Goal: Task Accomplishment & Management: Manage account settings

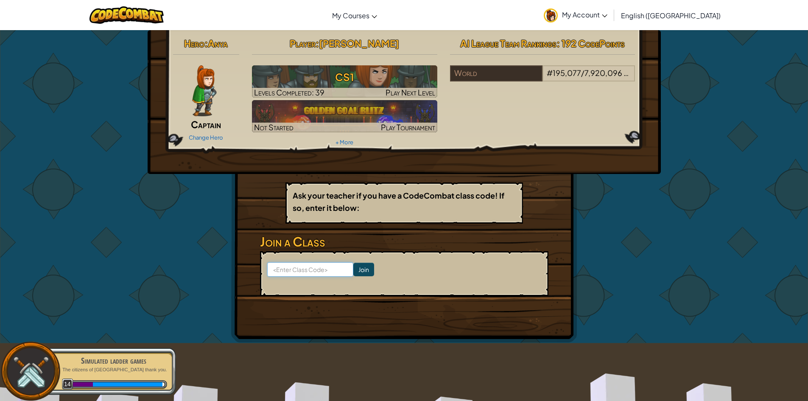
click at [331, 271] on input at bounding box center [310, 269] width 86 height 14
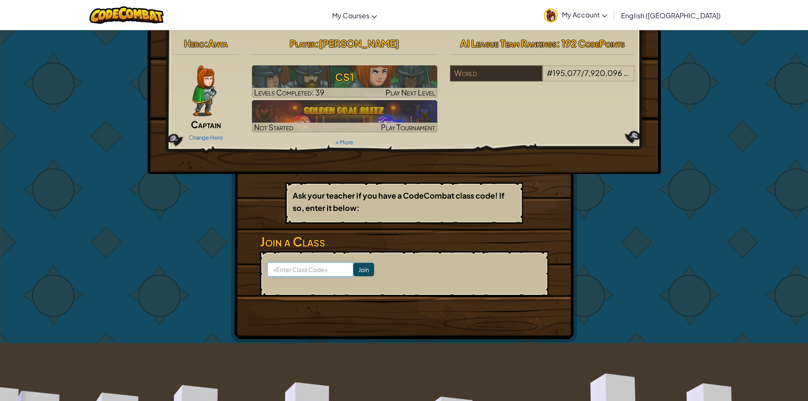
click at [306, 272] on input at bounding box center [310, 269] width 86 height 14
paste input "NorthCarMost"
type input "NorthCarMost"
click at [353, 269] on input "Join" at bounding box center [363, 269] width 21 height 14
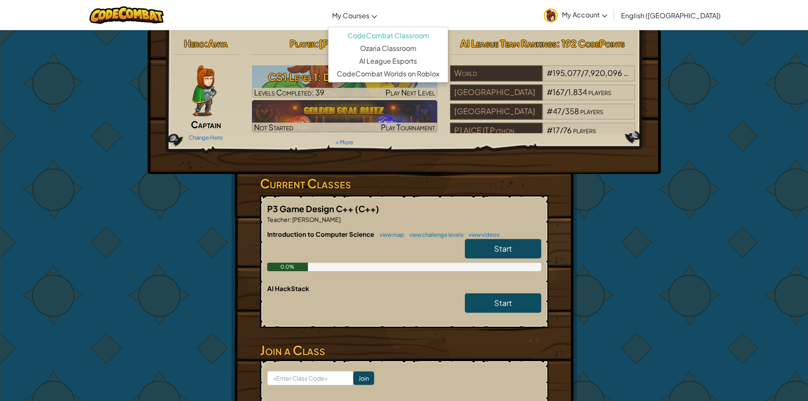
click at [369, 13] on span "My Courses" at bounding box center [350, 15] width 37 height 9
click at [429, 51] on link "Ozaria Classroom" at bounding box center [388, 48] width 120 height 13
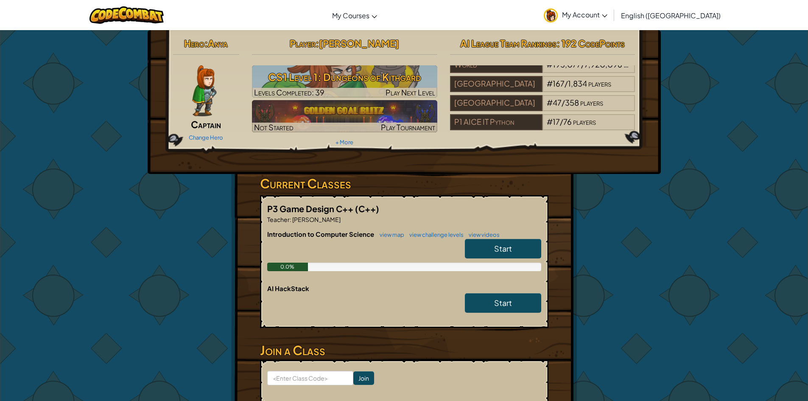
scroll to position [15, 0]
click at [611, 23] on link "My Account" at bounding box center [575, 15] width 72 height 27
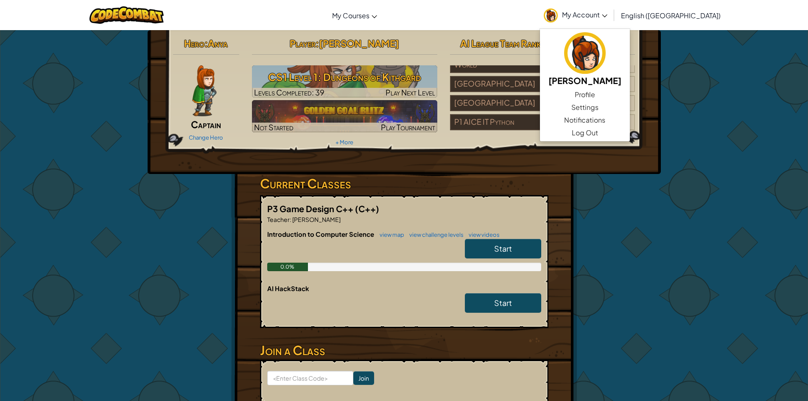
click at [607, 17] on span "My Account" at bounding box center [584, 14] width 45 height 9
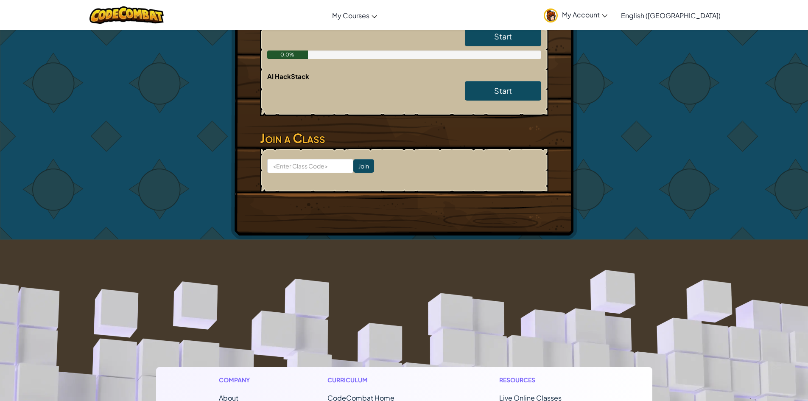
scroll to position [0, 0]
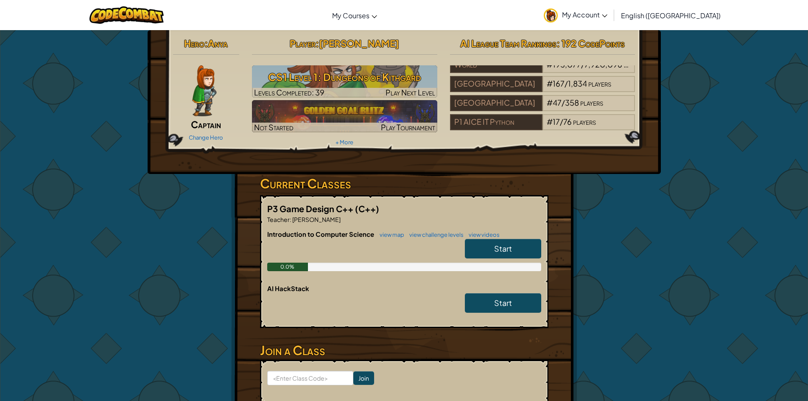
click at [362, 44] on span "[PERSON_NAME]" at bounding box center [359, 43] width 80 height 12
click at [349, 138] on div "Player : Sebastian G CS1 Level 1: Dungeons of Kithgard Levels Completed: 39 Pla…" at bounding box center [344, 91] width 198 height 114
click at [351, 140] on link "+ More" at bounding box center [344, 142] width 18 height 7
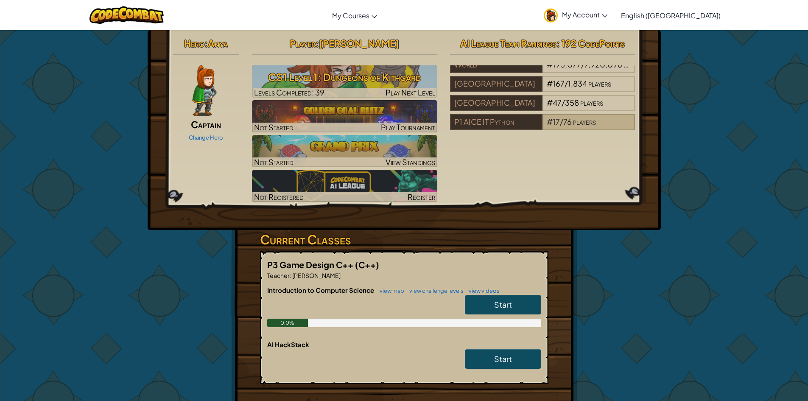
scroll to position [42, 0]
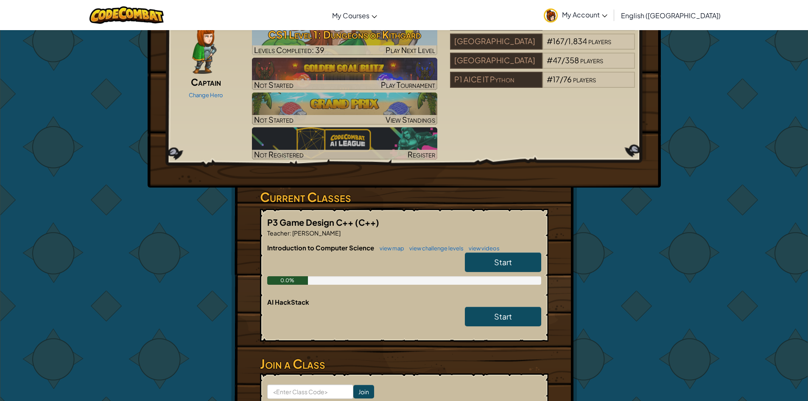
click at [607, 14] on span "My Account" at bounding box center [584, 14] width 45 height 9
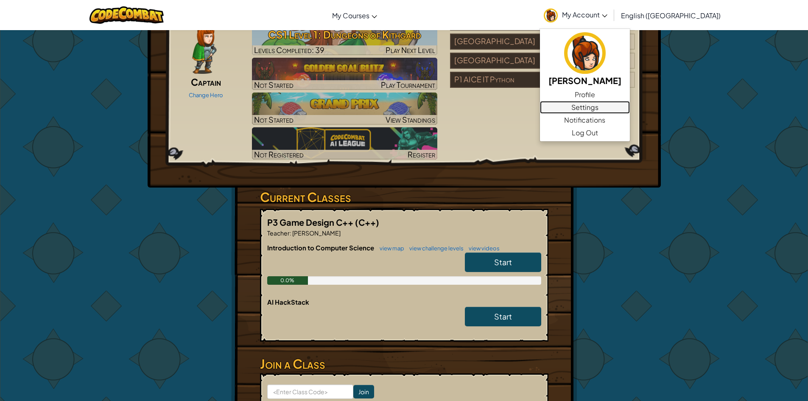
click at [626, 106] on link "Settings" at bounding box center [585, 107] width 90 height 13
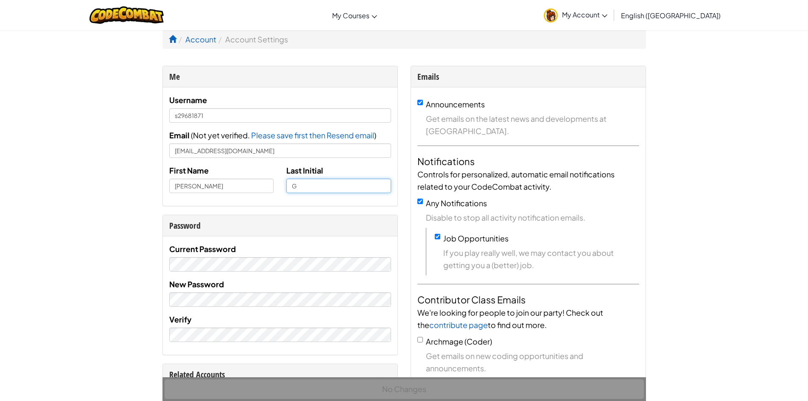
click at [324, 188] on input "G" at bounding box center [338, 185] width 105 height 14
type input "Garcia"
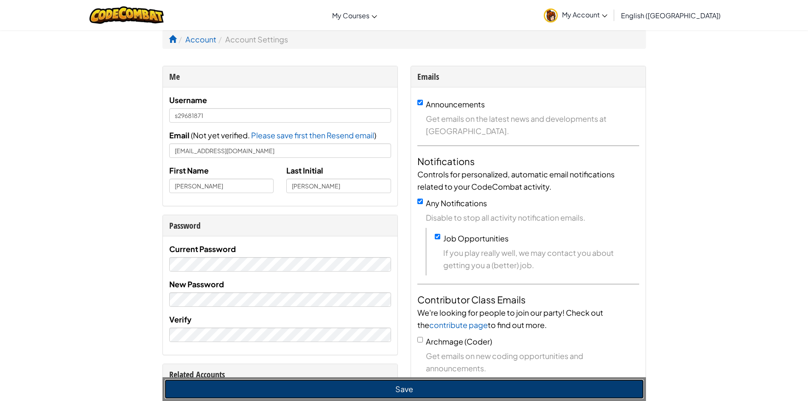
click at [411, 392] on button "Save" at bounding box center [403, 388] width 479 height 19
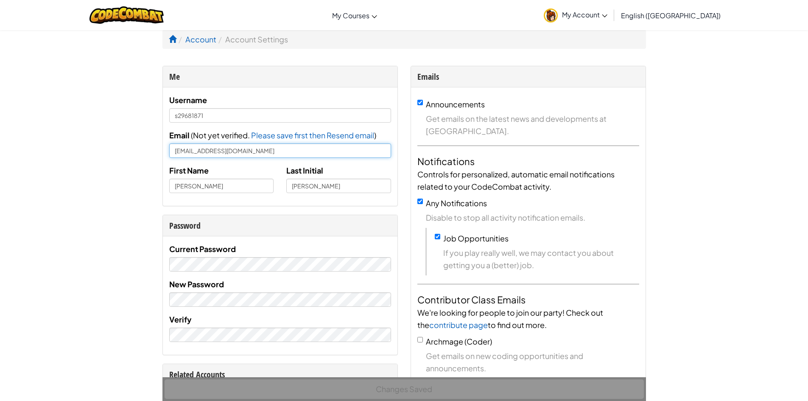
drag, startPoint x: 159, startPoint y: 142, endPoint x: 0, endPoint y: 108, distance: 162.7
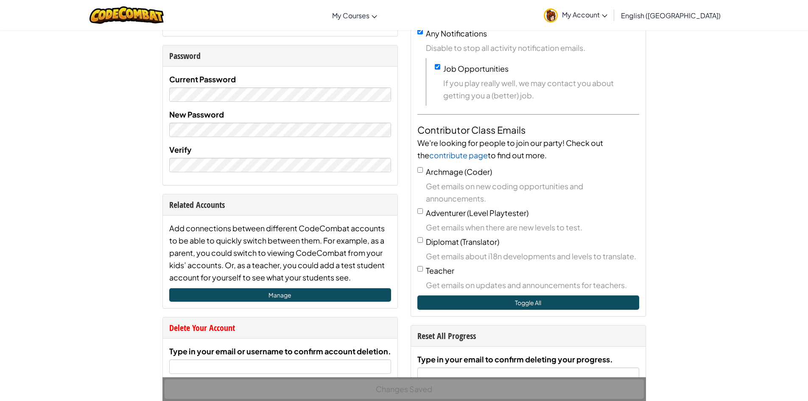
scroll to position [42, 0]
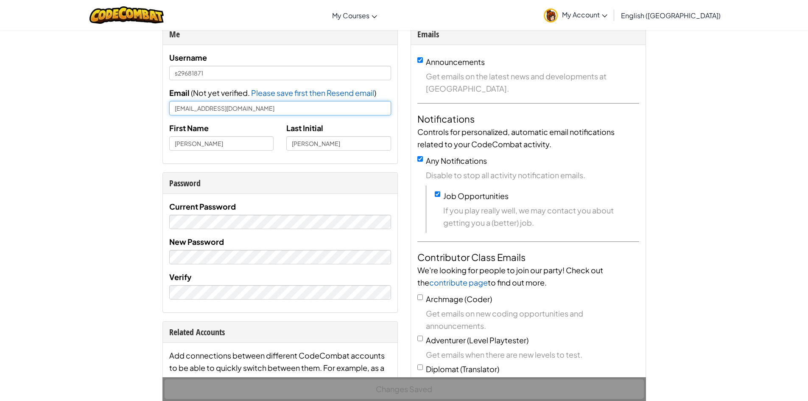
type input "sebastiangarcia7159@gmail.com"
click at [289, 141] on input "Garcia" at bounding box center [338, 143] width 105 height 14
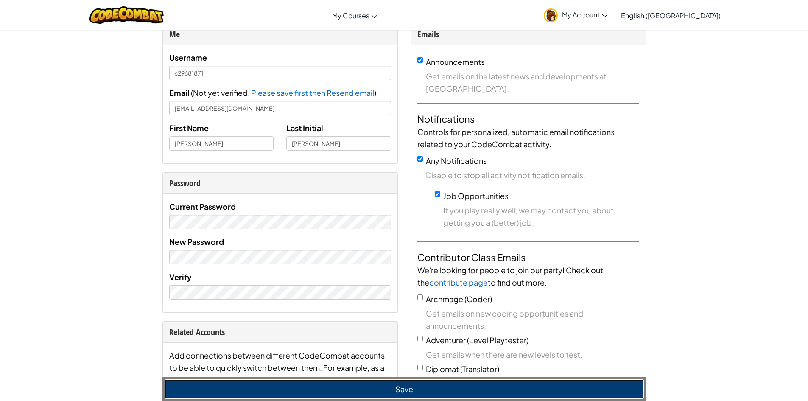
click at [394, 390] on button "Save" at bounding box center [403, 388] width 479 height 19
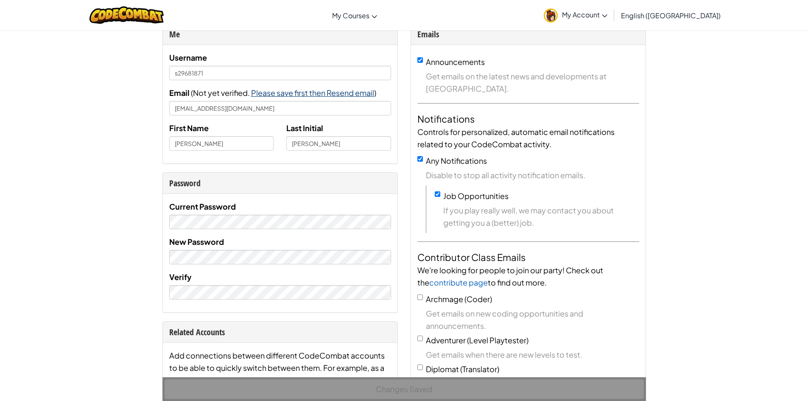
click at [314, 89] on span "Please save first then Resend email" at bounding box center [312, 93] width 123 height 10
